Goal: Transaction & Acquisition: Purchase product/service

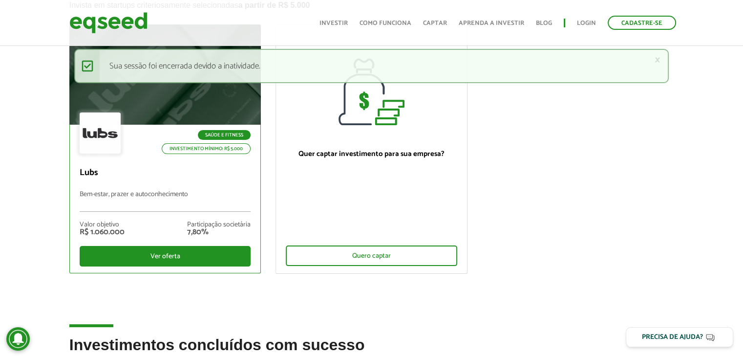
scroll to position [98, 0]
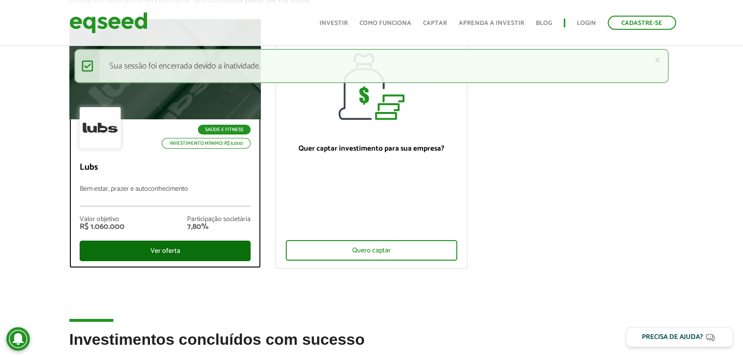
click at [158, 249] on div "Ver oferta" at bounding box center [165, 250] width 171 height 21
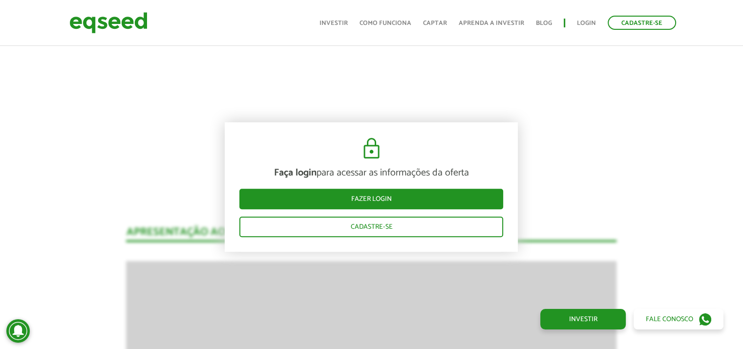
scroll to position [635, 0]
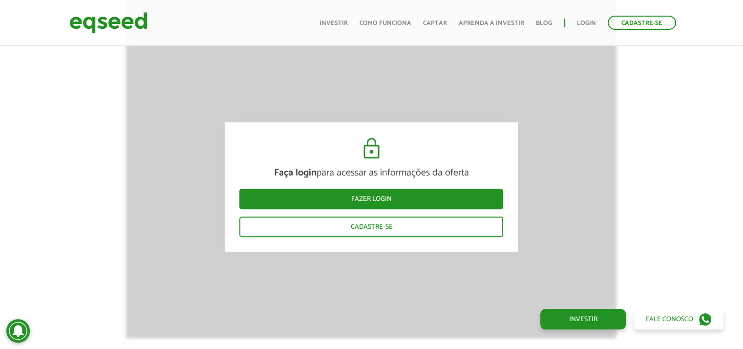
scroll to position [893, 0]
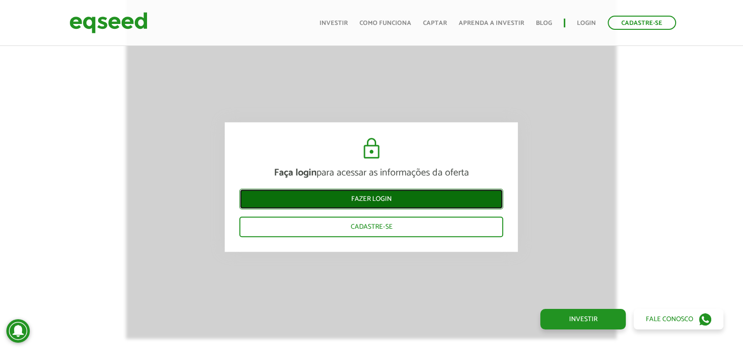
click at [339, 204] on link "Fazer login" at bounding box center [371, 199] width 264 height 21
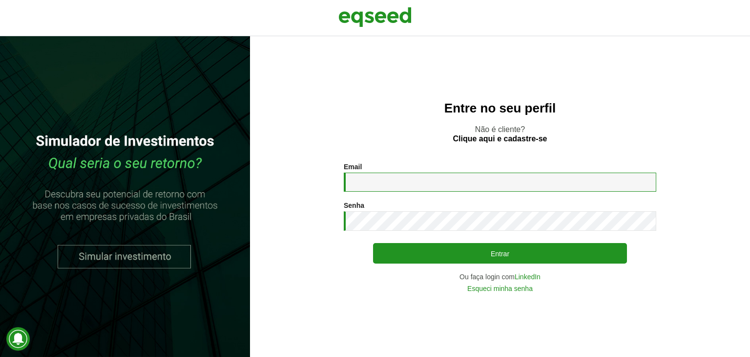
click at [381, 178] on input "Email *" at bounding box center [500, 181] width 313 height 19
type input "**********"
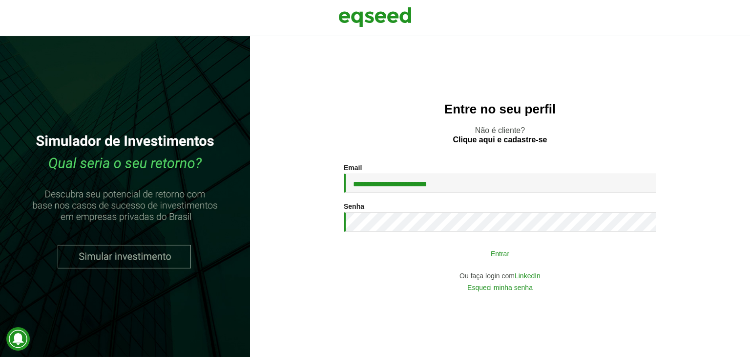
click at [510, 255] on button "Entrar" at bounding box center [500, 253] width 254 height 19
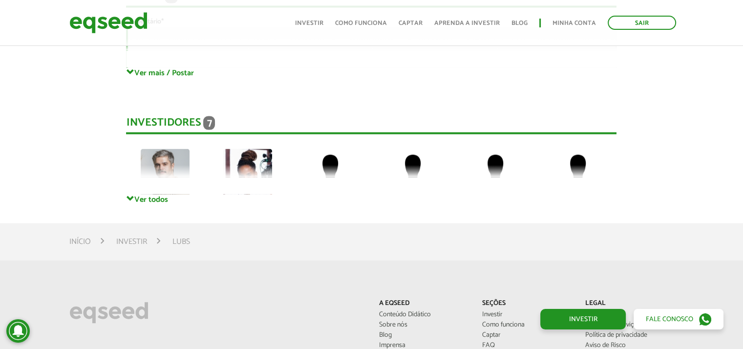
scroll to position [2198, 0]
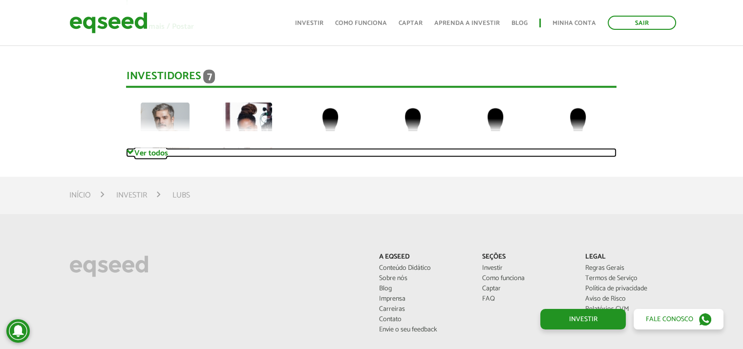
click at [127, 148] on span at bounding box center [130, 152] width 8 height 8
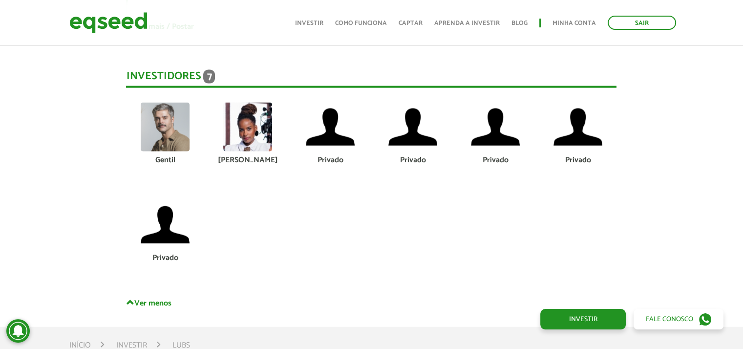
click at [249, 156] on div "[PERSON_NAME]" at bounding box center [247, 160] width 68 height 8
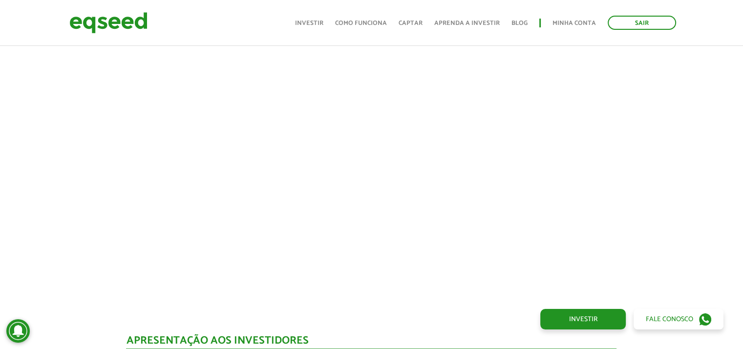
scroll to position [684, 0]
